Goal: Task Accomplishment & Management: Manage account settings

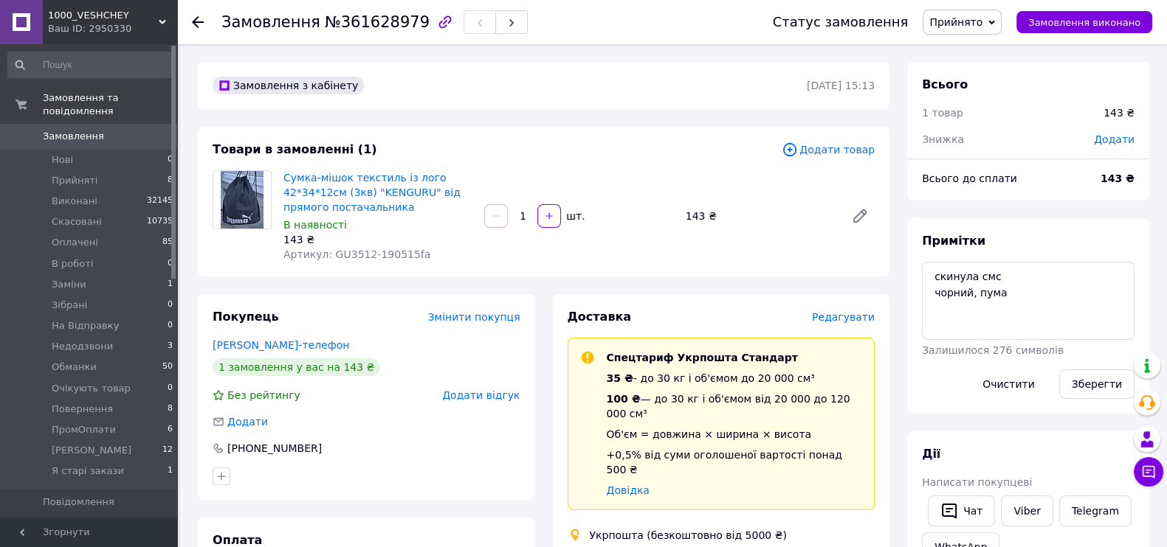
click at [971, 20] on span "Прийнято" at bounding box center [955, 22] width 53 height 12
click at [951, 107] on li "Оплачено" at bounding box center [970, 96] width 94 height 22
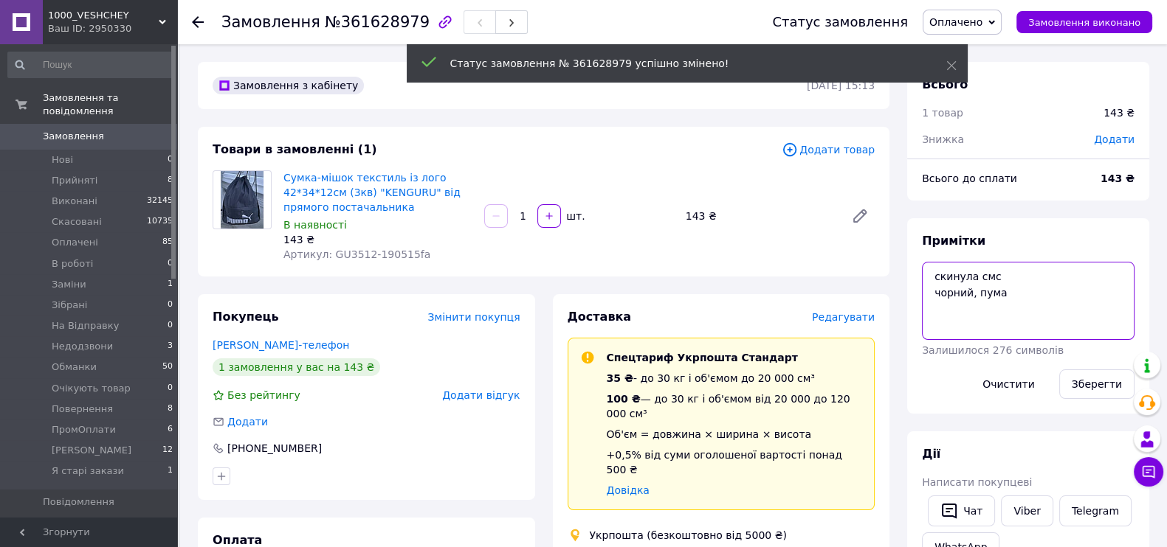
drag, startPoint x: 1016, startPoint y: 294, endPoint x: 885, endPoint y: 294, distance: 130.6
paste textarea "#опл 100%"
type textarea "#опл 100% чорний, пума"
click at [1108, 397] on button "Зберегти" at bounding box center [1096, 385] width 75 height 30
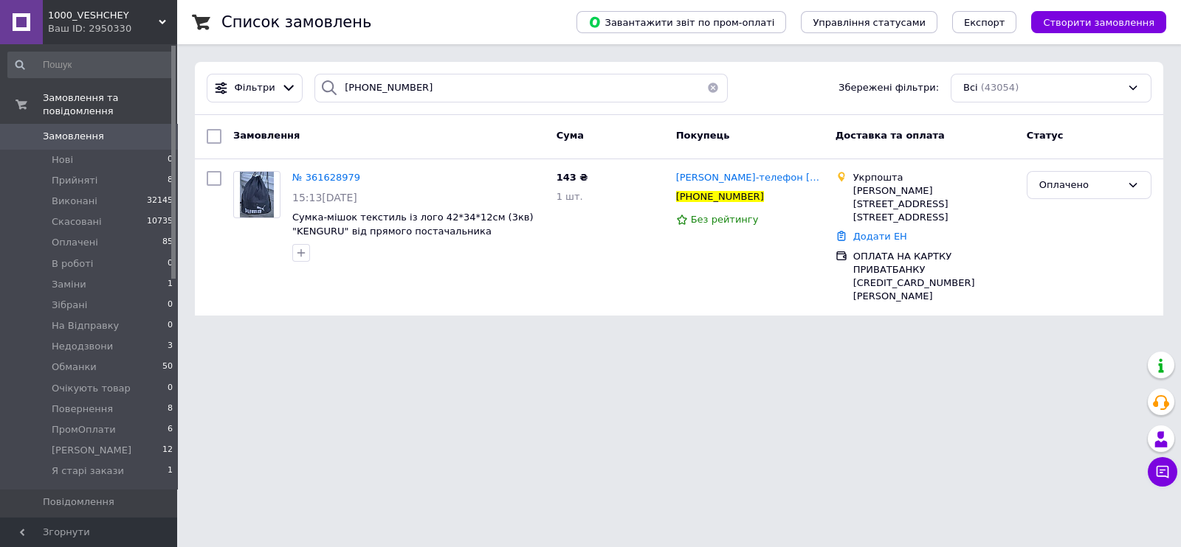
click at [92, 143] on span "Замовлення" at bounding box center [73, 136] width 61 height 13
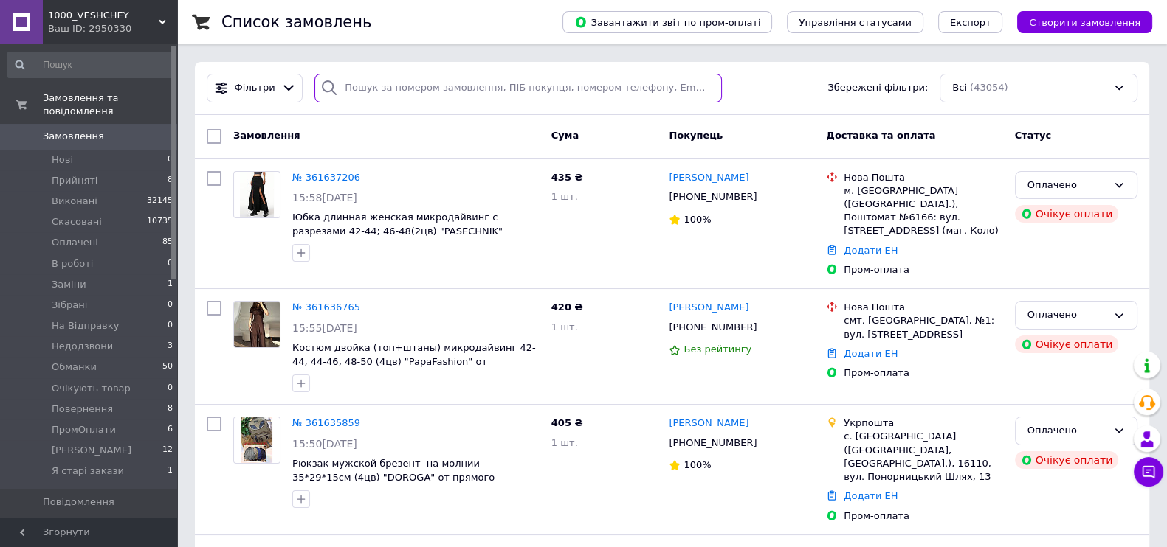
click at [416, 94] on input "search" at bounding box center [517, 88] width 407 height 29
paste input "[PHONE_NUMBER]"
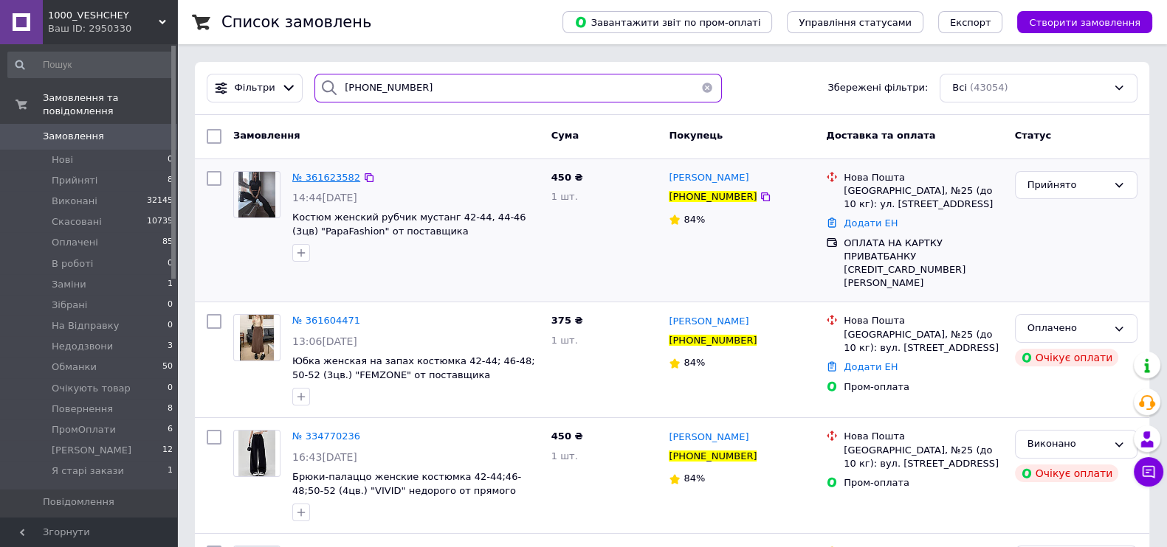
type input "[PHONE_NUMBER]"
click at [336, 178] on span "№ 361623582" at bounding box center [326, 177] width 68 height 11
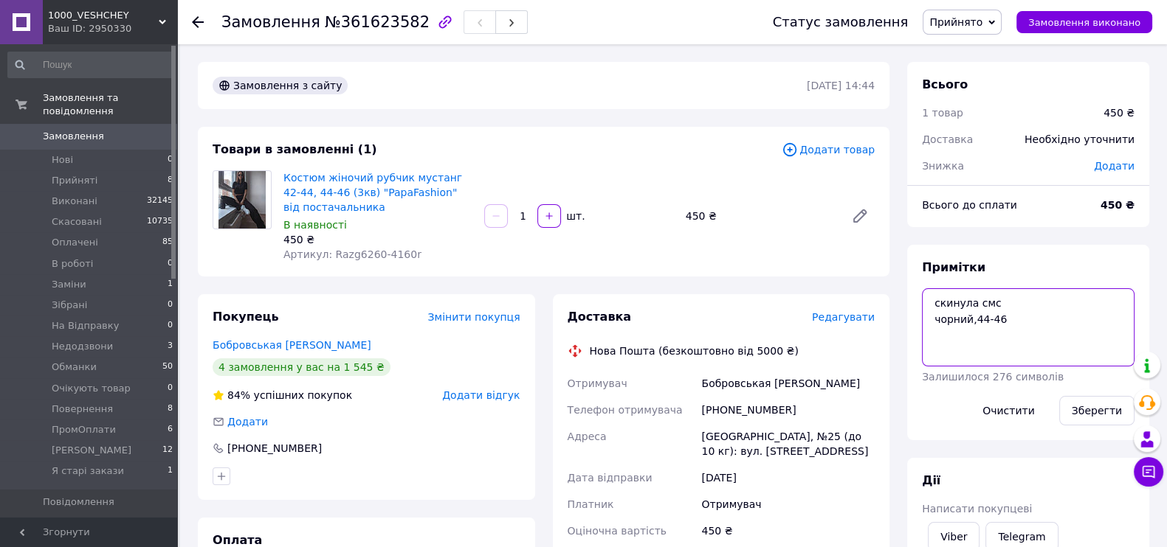
drag, startPoint x: 1026, startPoint y: 325, endPoint x: 926, endPoint y: 332, distance: 99.9
click at [926, 332] on textarea "скинула смс чорний,44-46" at bounding box center [1028, 327] width 212 height 78
paste textarea "#опл 100%"
type textarea "#опл 100% чорний,44-46"
click at [1097, 426] on button "Зберегти" at bounding box center [1096, 411] width 75 height 30
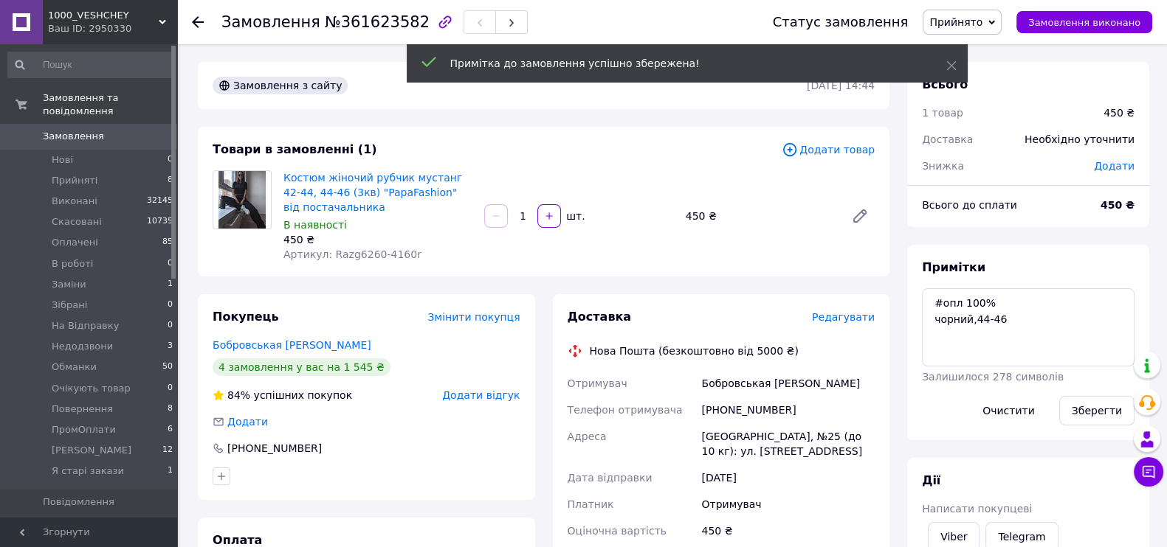
click at [965, 28] on span "Прийнято" at bounding box center [955, 22] width 53 height 12
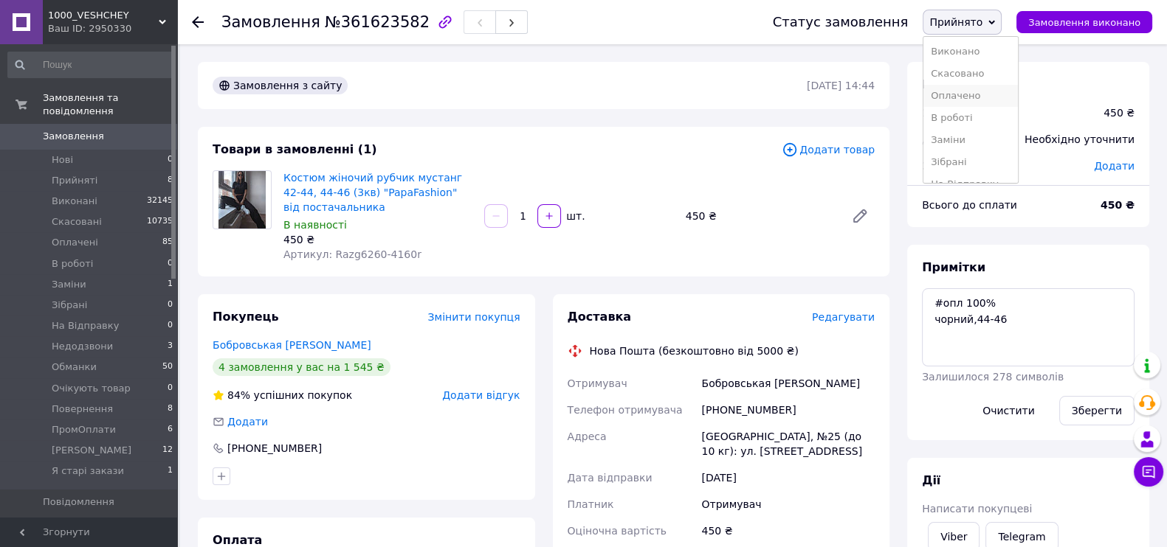
click at [958, 107] on li "Оплачено" at bounding box center [970, 96] width 94 height 22
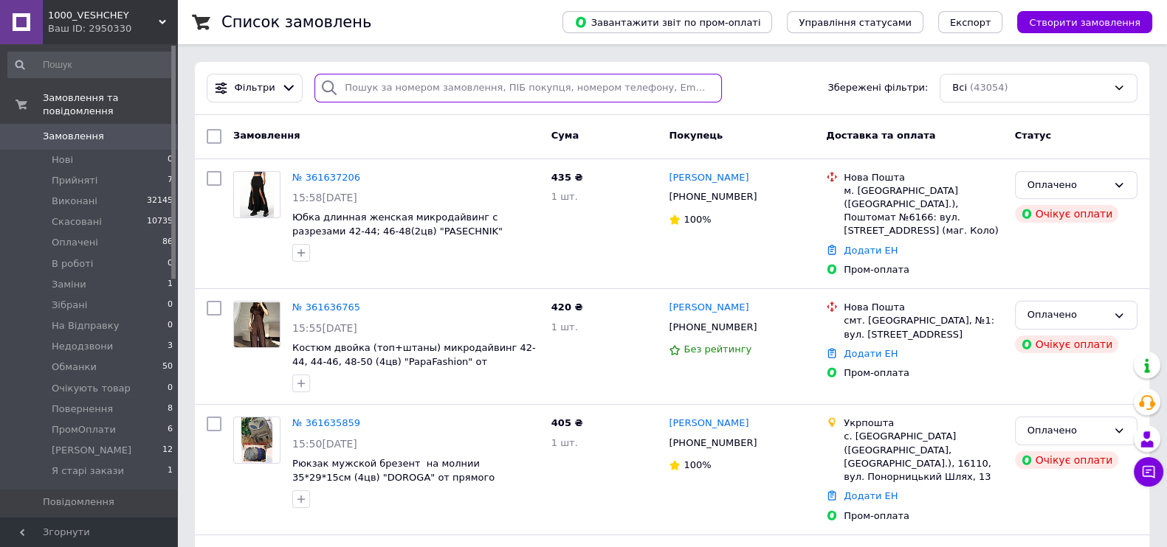
click at [407, 92] on input "search" at bounding box center [517, 88] width 407 height 29
paste input "[PHONE_NUMBER]"
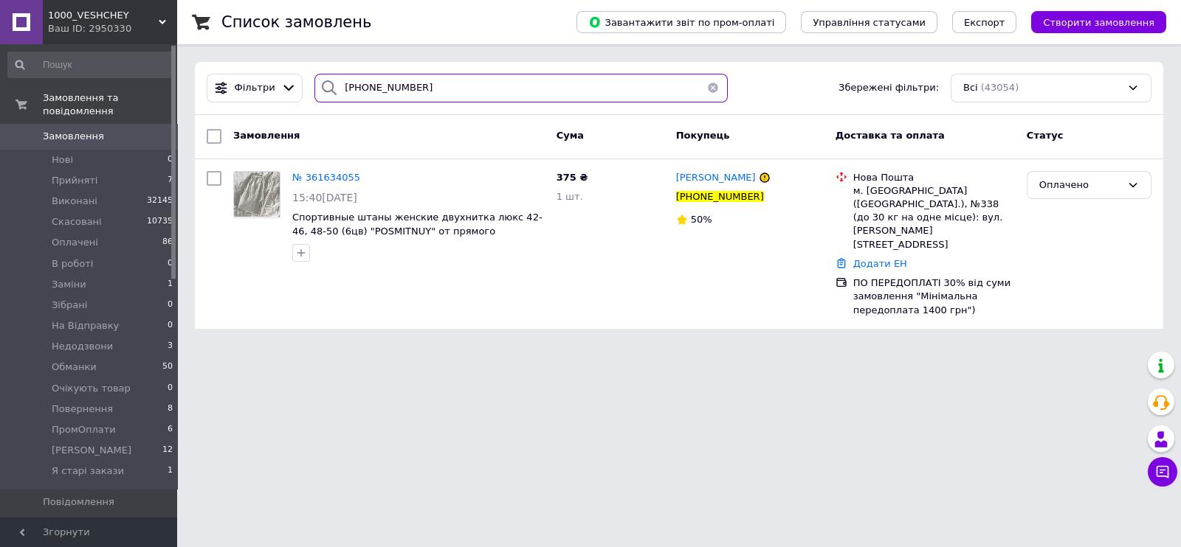
paste input "967942933"
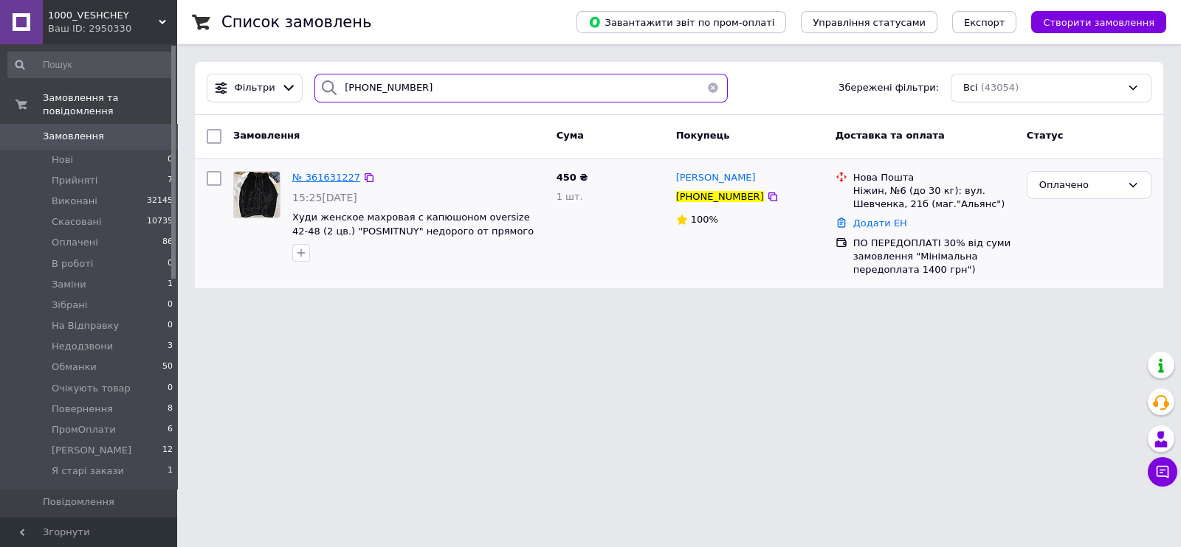
type input "[PHONE_NUMBER]"
click at [322, 175] on span "№ 361631227" at bounding box center [326, 177] width 68 height 11
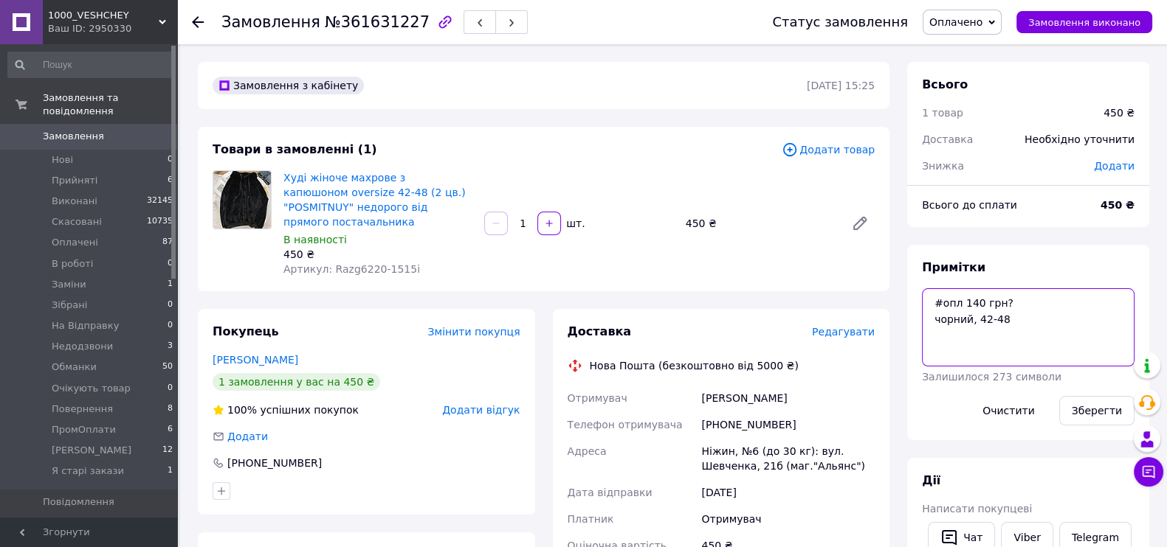
click at [1023, 322] on textarea "#опл 140 грн? чорний, 42-48" at bounding box center [1028, 327] width 212 height 78
type textarea "#опл 140 грн чорний, 42-48"
click at [1095, 426] on button "Зберегти" at bounding box center [1096, 411] width 75 height 30
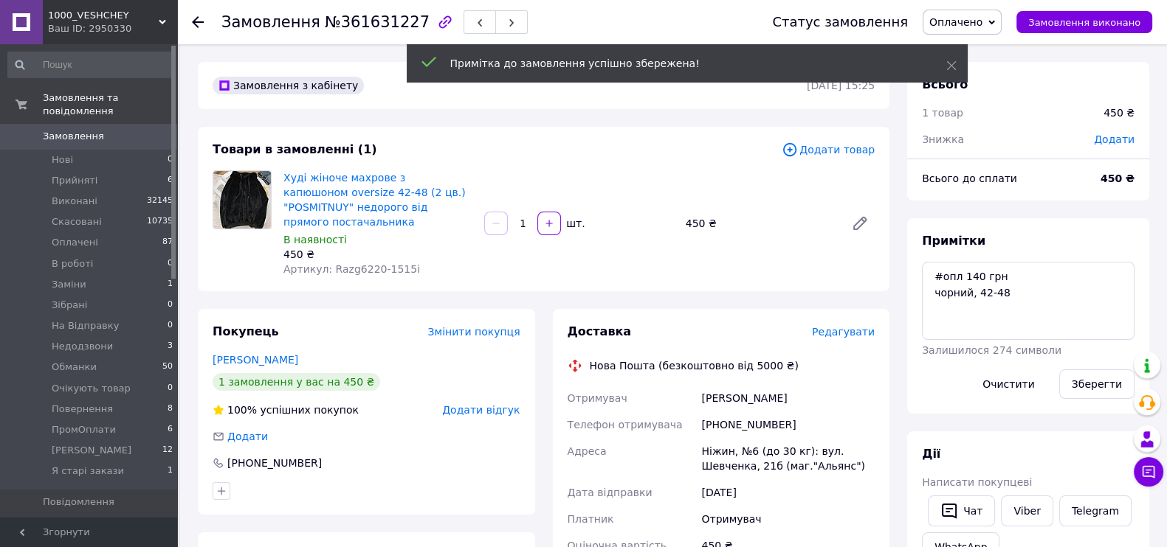
click at [90, 139] on span "Замовлення" at bounding box center [73, 136] width 61 height 13
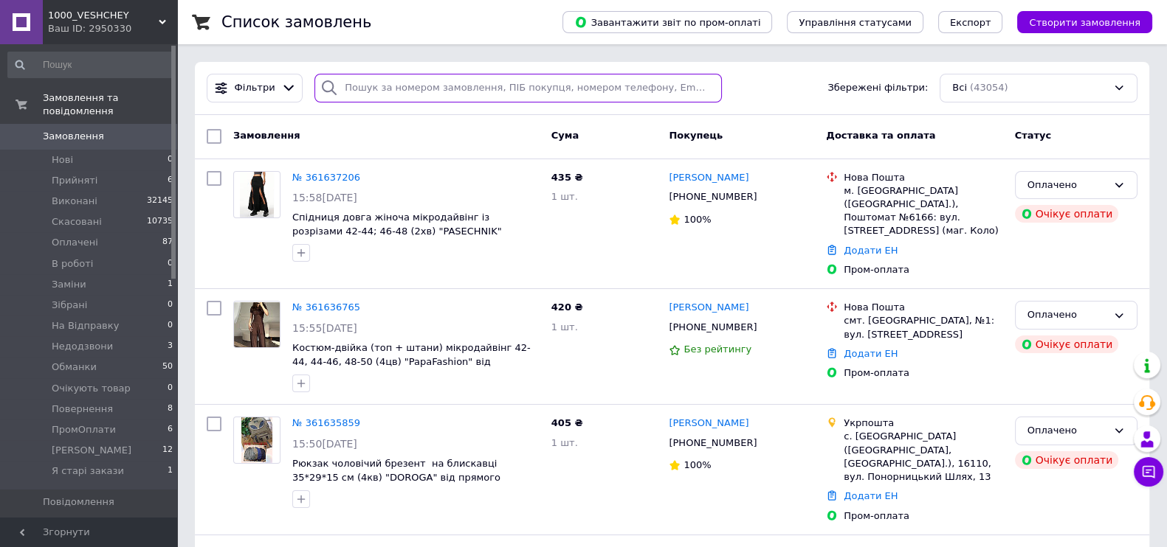
click at [376, 77] on input "search" at bounding box center [517, 88] width 407 height 29
paste input "[PHONE_NUMBER]"
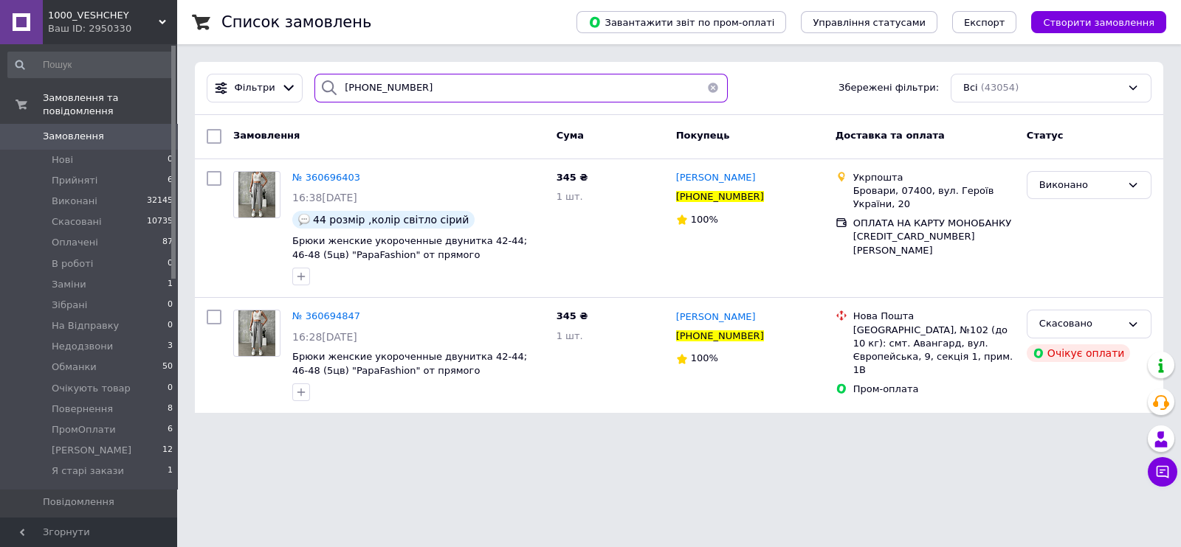
type input "[PHONE_NUMBER]"
